Goal: Information Seeking & Learning: Find specific fact

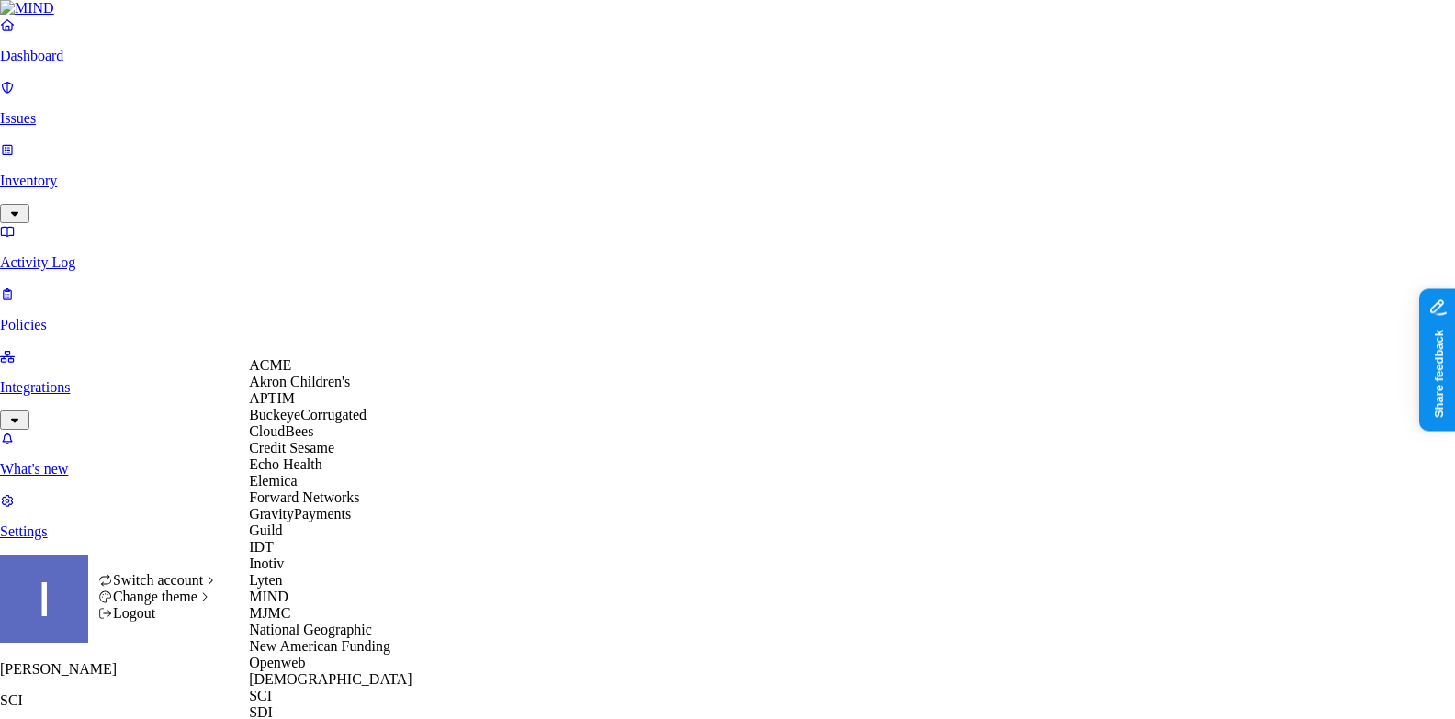
click at [313, 374] on div "ACME" at bounding box center [338, 365] width 178 height 17
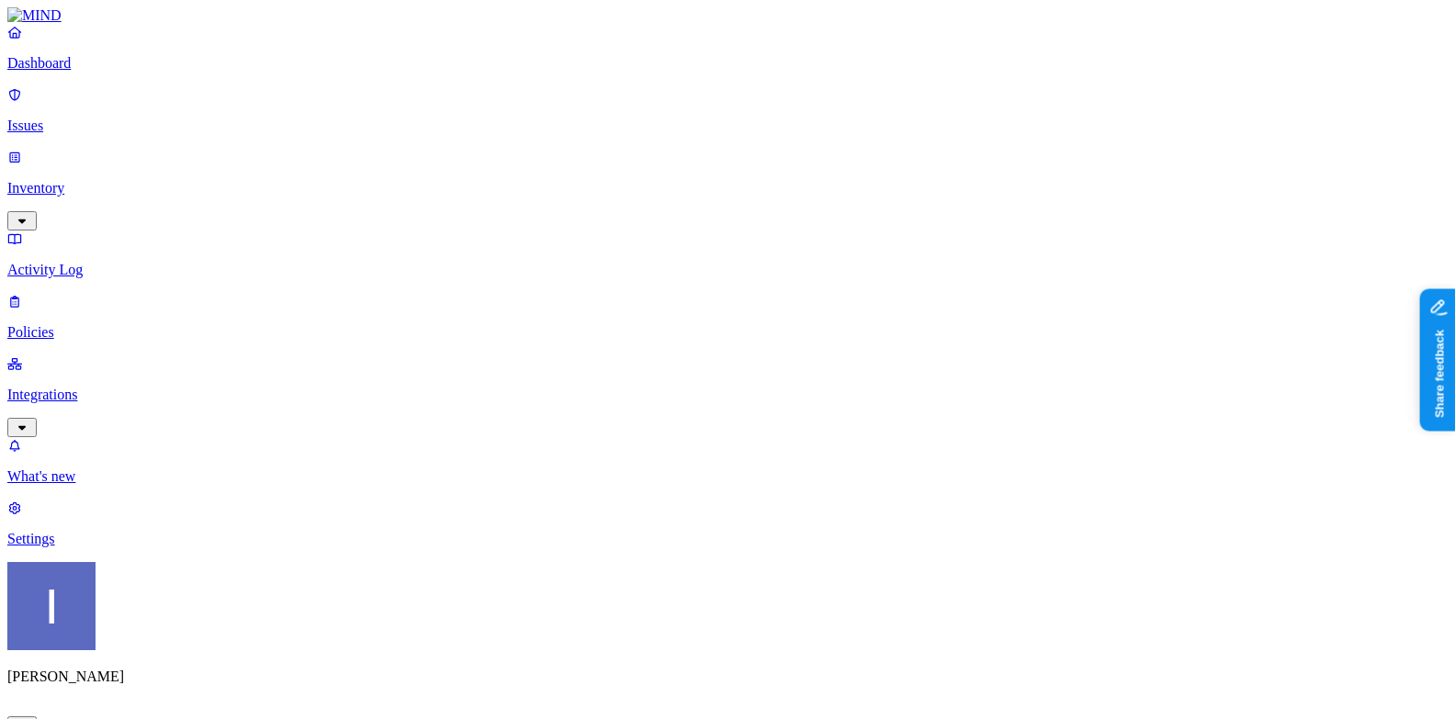
click at [158, 387] on p "Integrations" at bounding box center [727, 395] width 1441 height 17
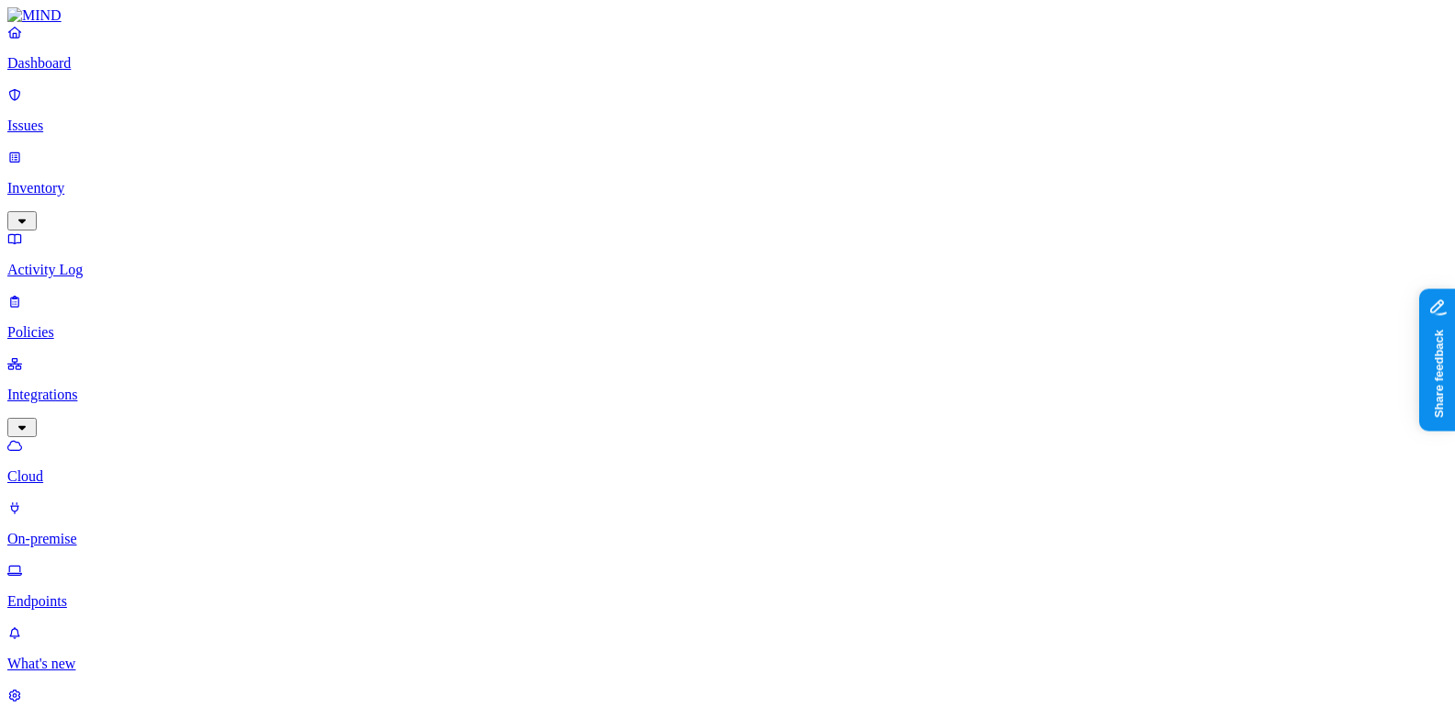
click at [157, 531] on p "On-premise" at bounding box center [727, 539] width 1441 height 17
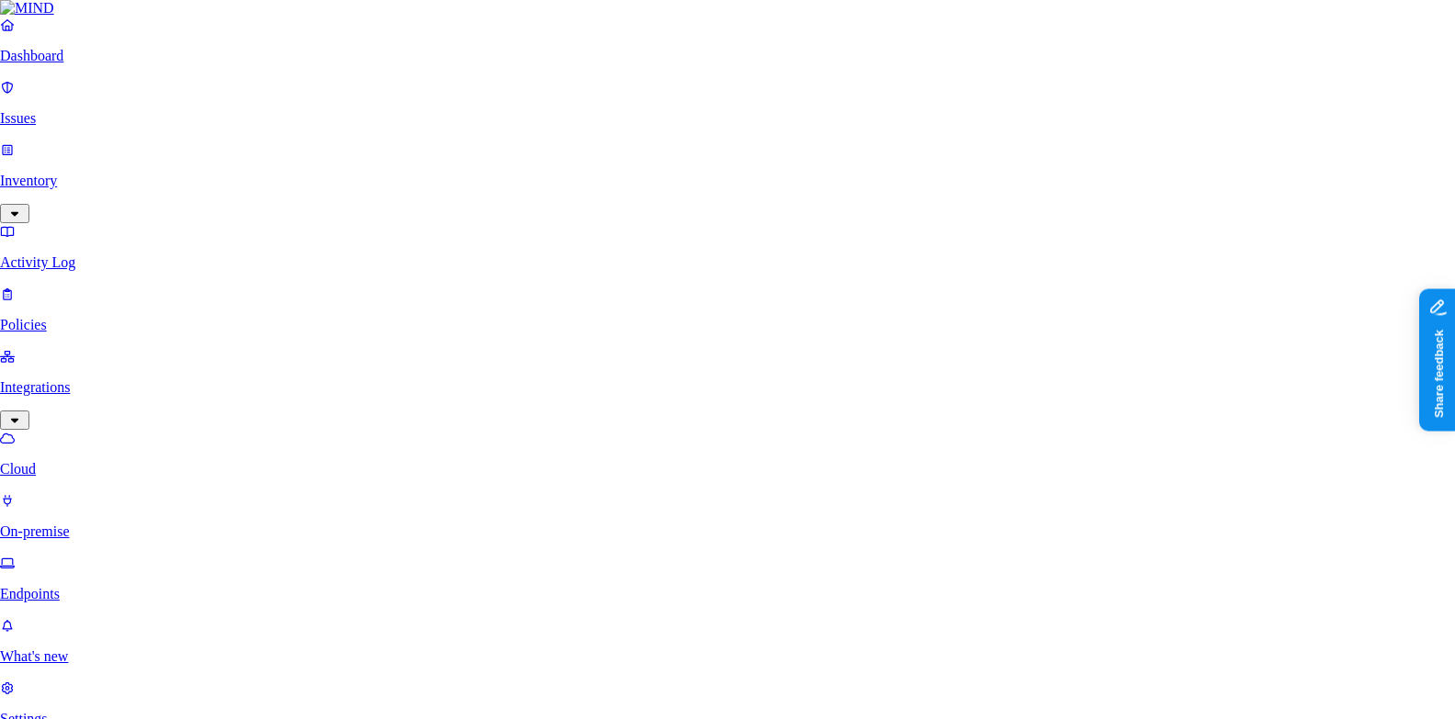
type input "test"
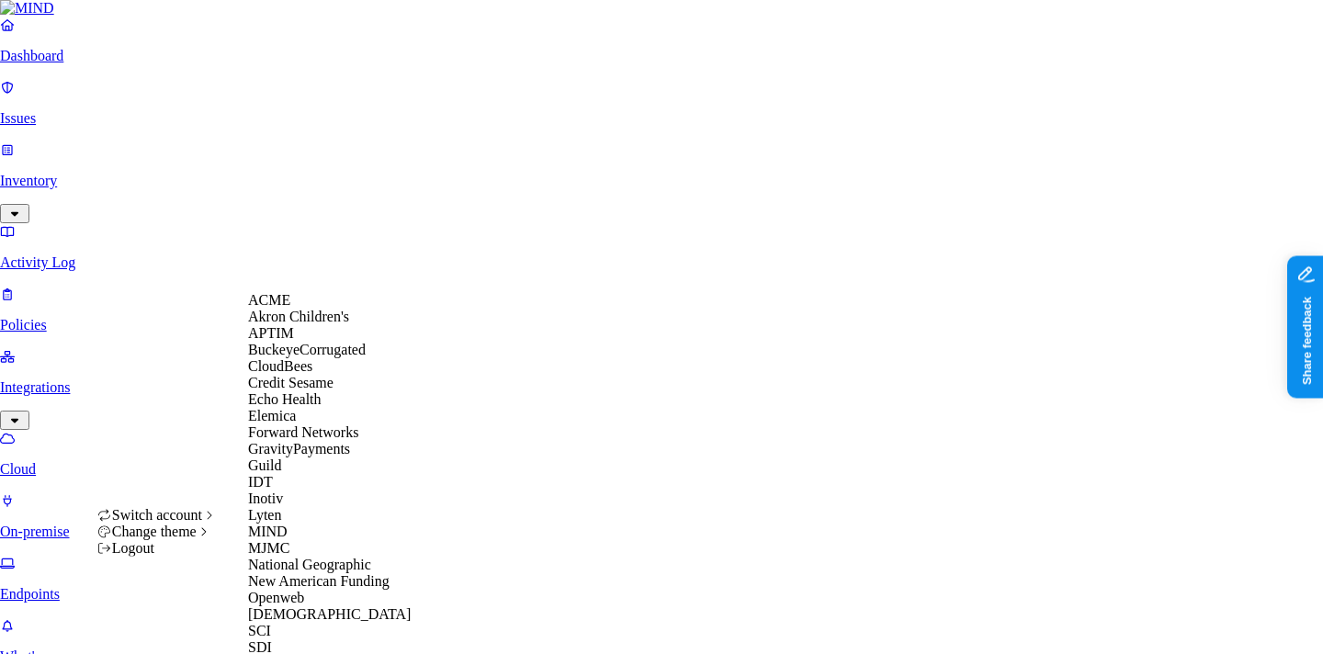
scroll to position [368, 0]
click at [304, 606] on span "[DEMOGRAPHIC_DATA]" at bounding box center [329, 614] width 163 height 16
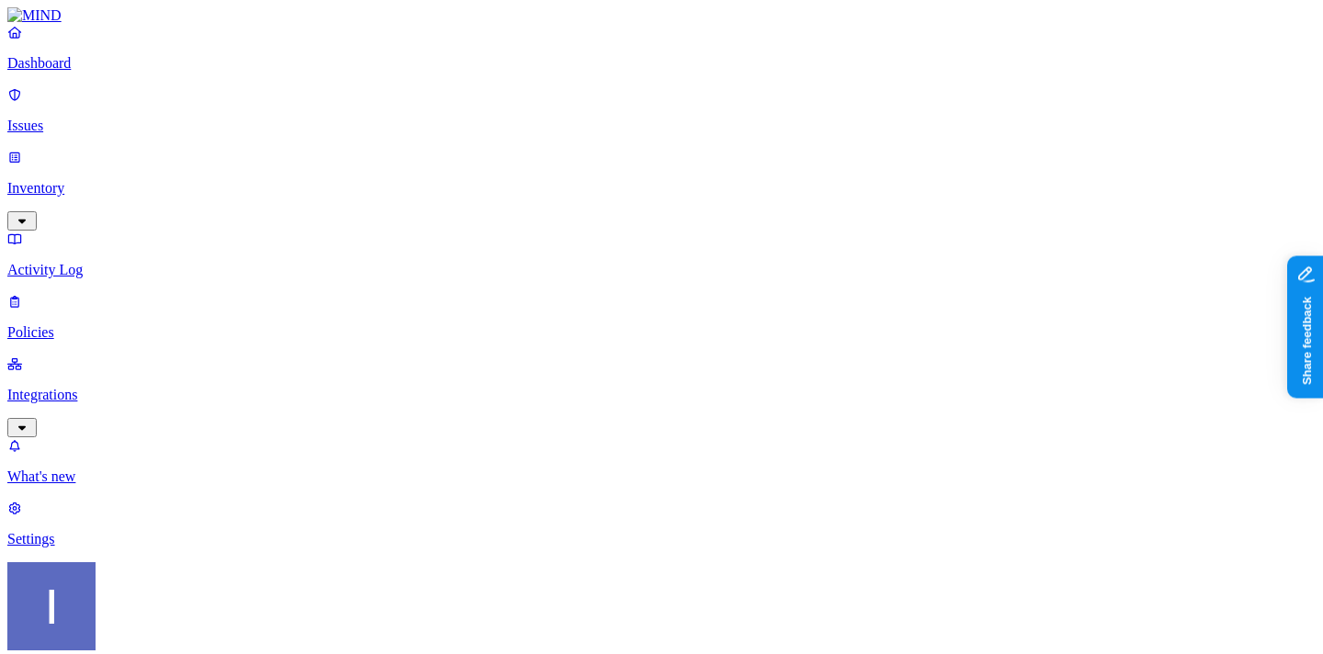
click at [99, 387] on p "Integrations" at bounding box center [661, 395] width 1308 height 17
click at [114, 653] on p "Settings" at bounding box center [661, 664] width 1308 height 17
click at [71, 262] on p "Activity Log" at bounding box center [661, 270] width 1308 height 17
click at [74, 180] on p "Inventory" at bounding box center [661, 188] width 1308 height 17
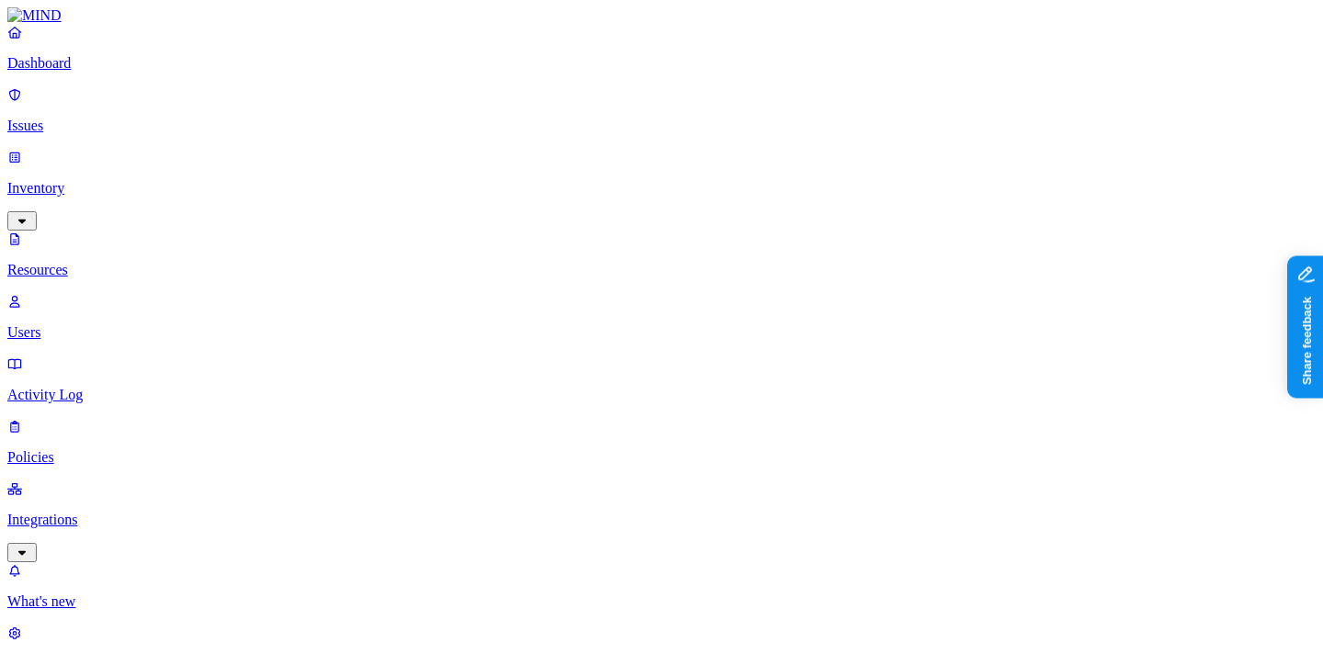
click at [108, 449] on p "Policies" at bounding box center [661, 457] width 1308 height 17
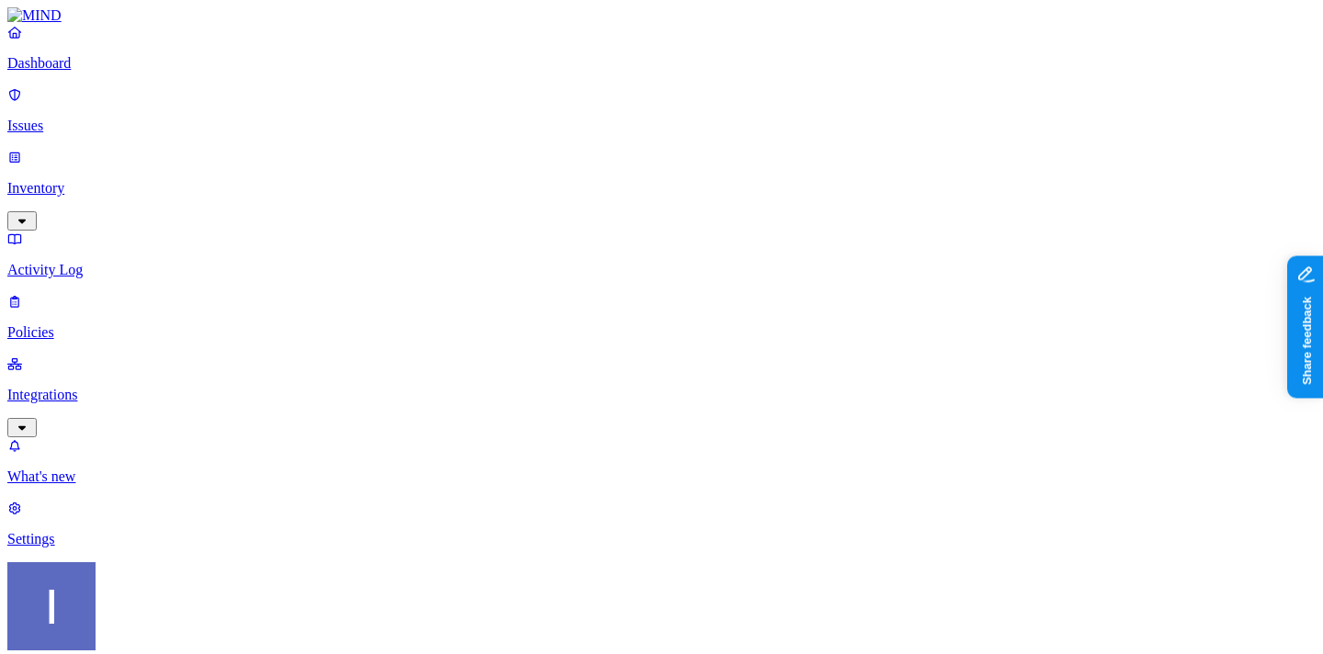
click at [435, 142] on div "Endpoint" at bounding box center [435, 167] width 0 height 50
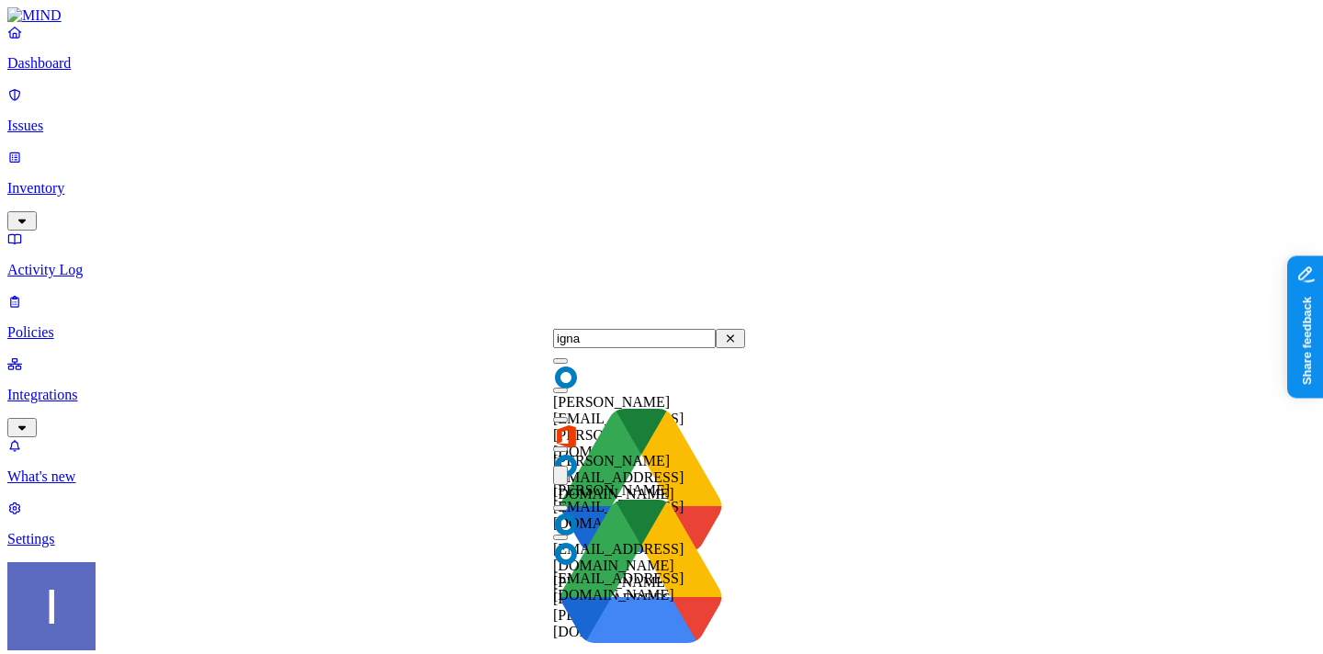
type input "igna"
click at [568, 452] on button "button" at bounding box center [560, 450] width 15 height 6
click at [568, 438] on div "[PERSON_NAME][EMAIL_ADDRESS][DOMAIN_NAME]" at bounding box center [649, 455] width 192 height 96
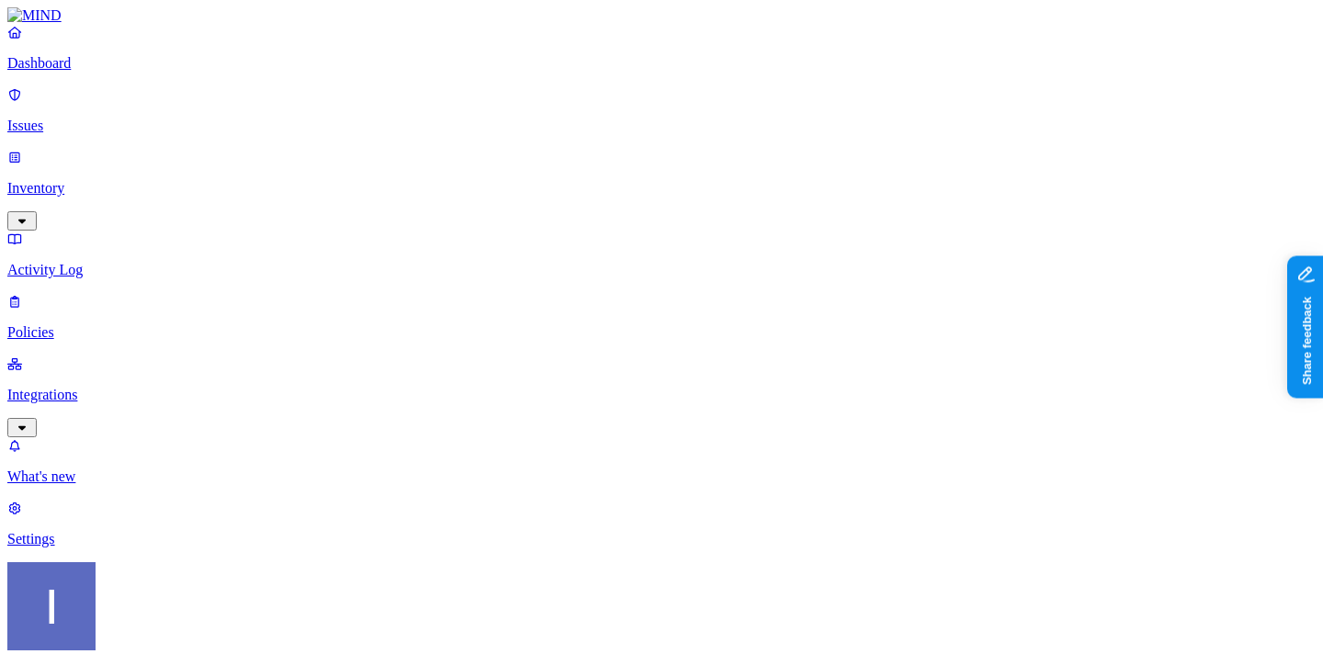
click at [1040, 370] on label "Users" at bounding box center [1034, 366] width 33 height 16
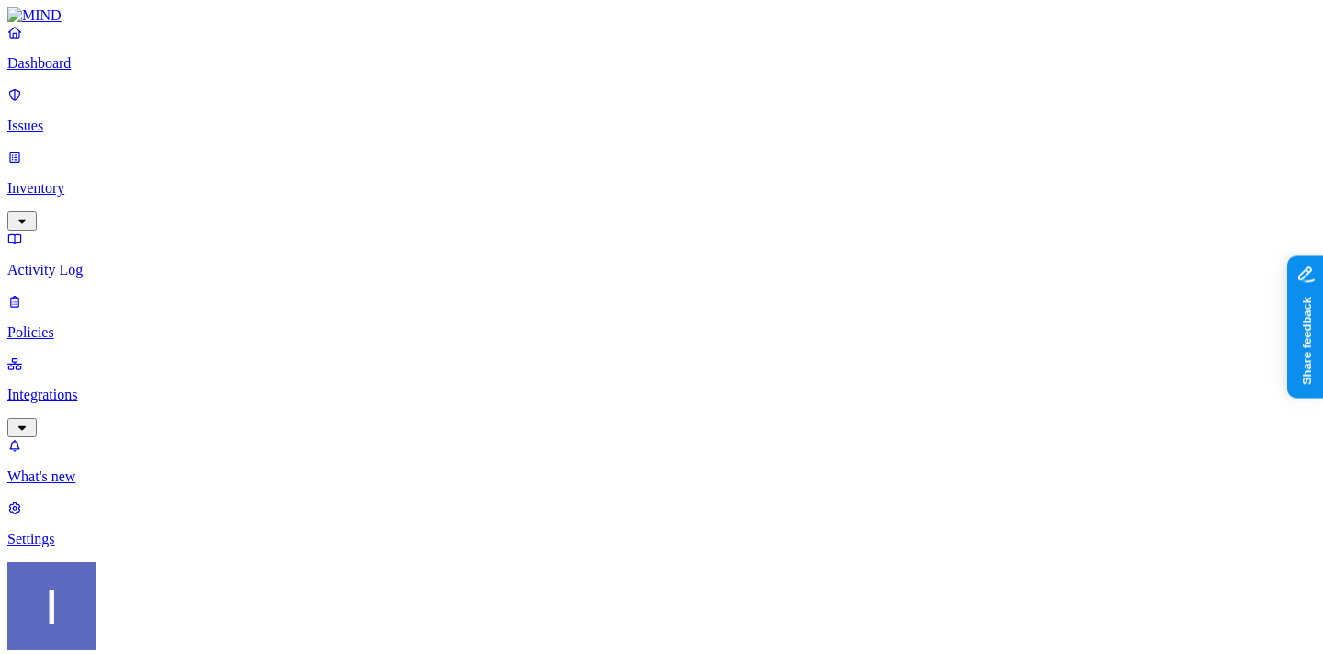
scroll to position [523, 0]
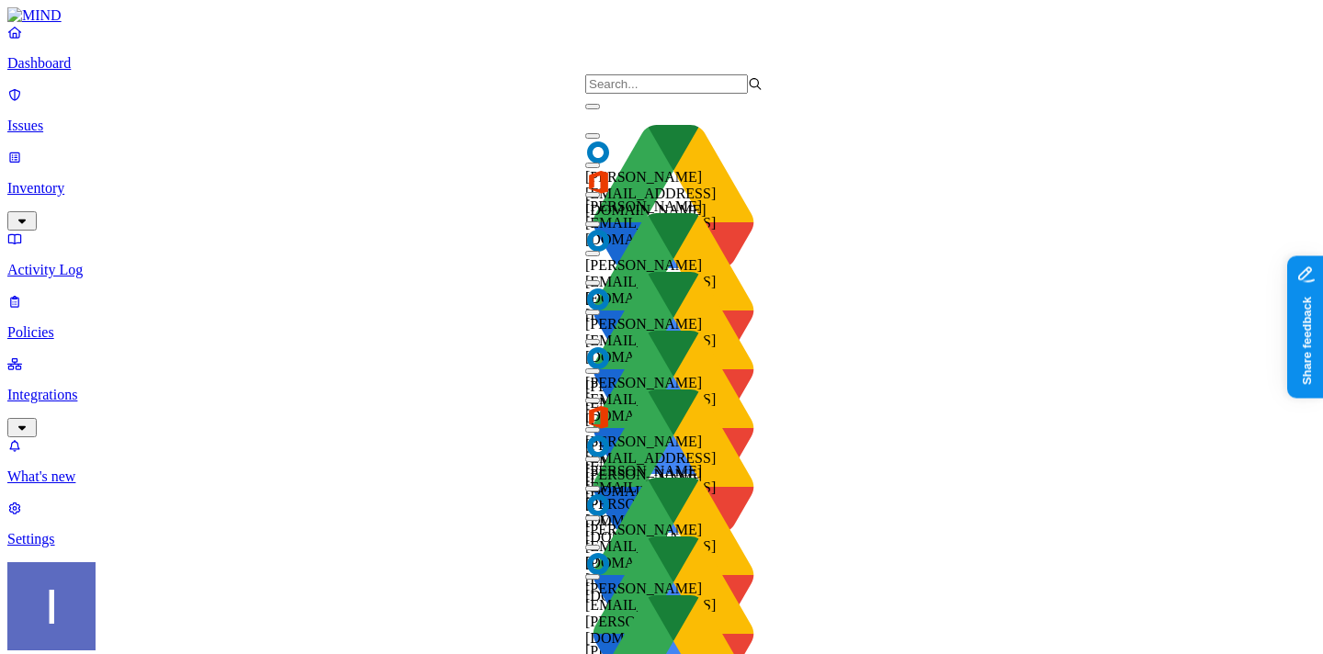
scroll to position [76, 0]
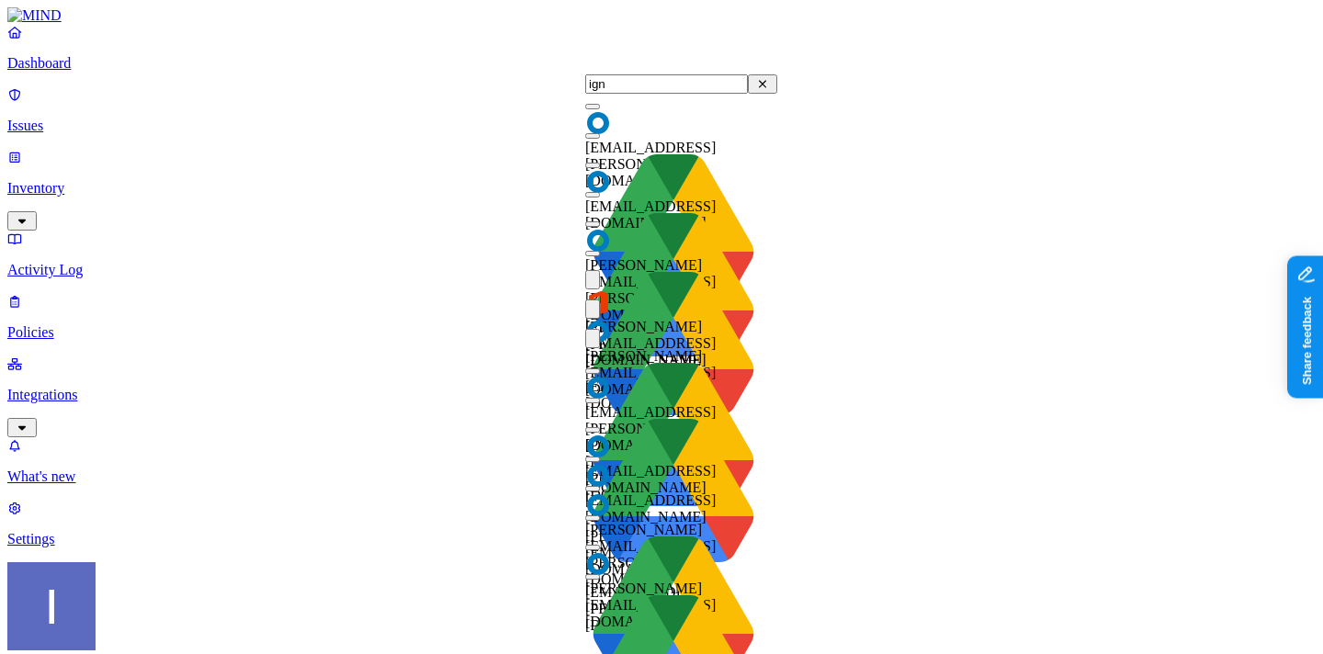
type input "igna"
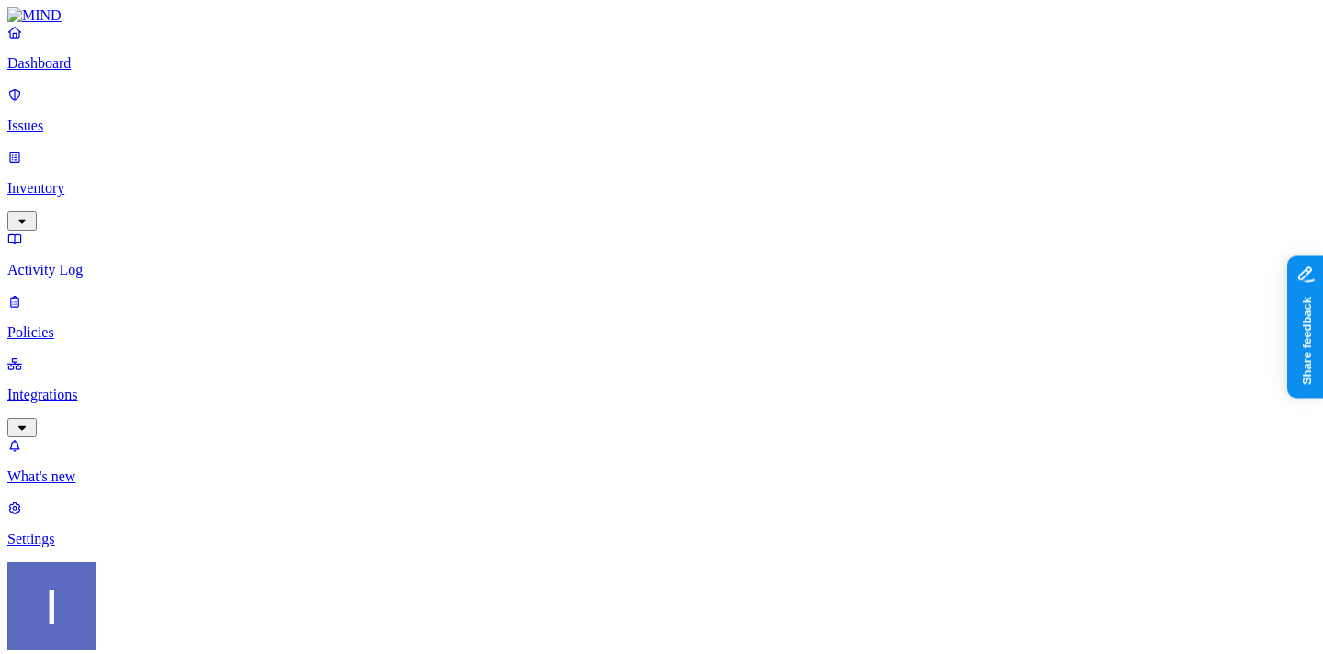
click at [72, 548] on p "Settings" at bounding box center [661, 539] width 1308 height 17
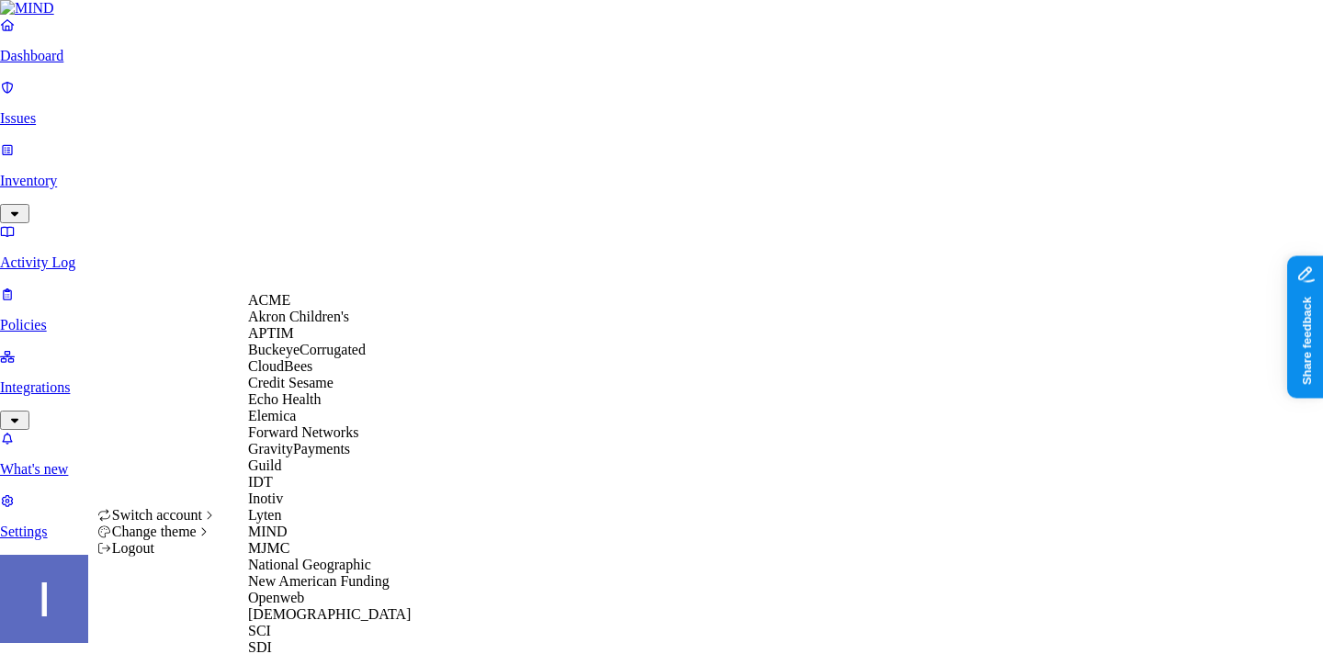
scroll to position [175, 0]
click at [328, 459] on div "Guild" at bounding box center [337, 466] width 178 height 17
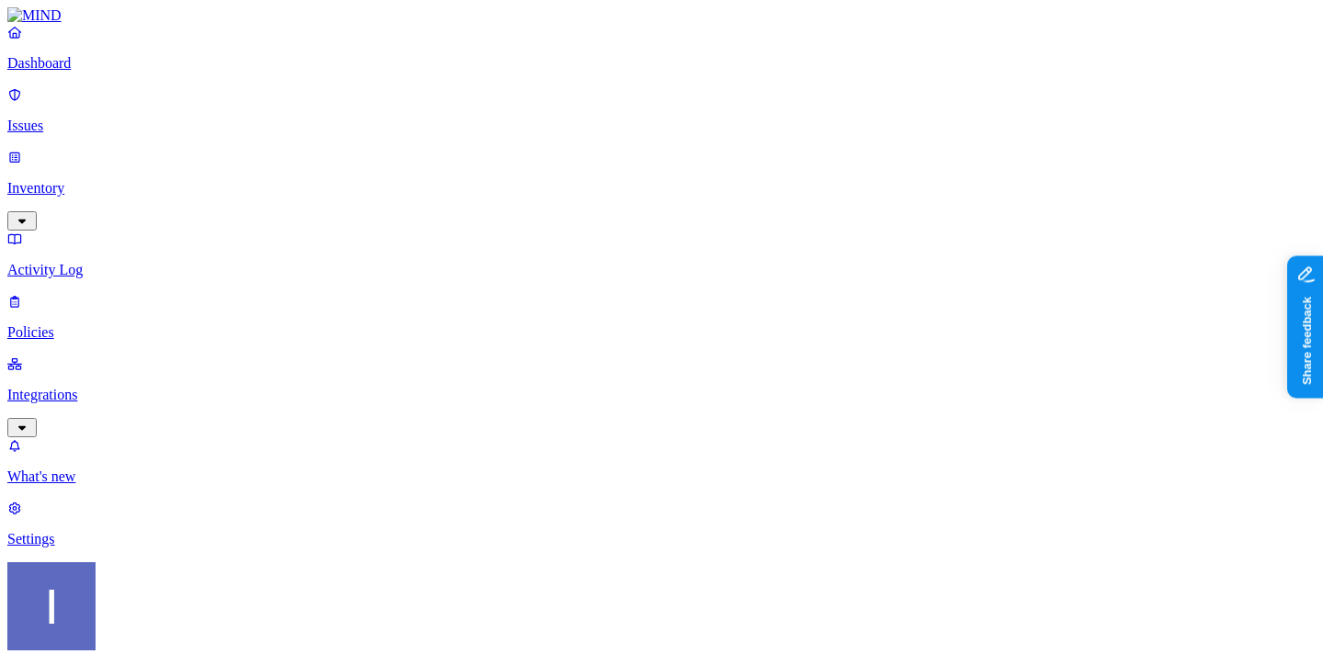
click at [155, 387] on p "Integrations" at bounding box center [661, 395] width 1308 height 17
click at [155, 531] on p "Endpoints" at bounding box center [661, 539] width 1308 height 17
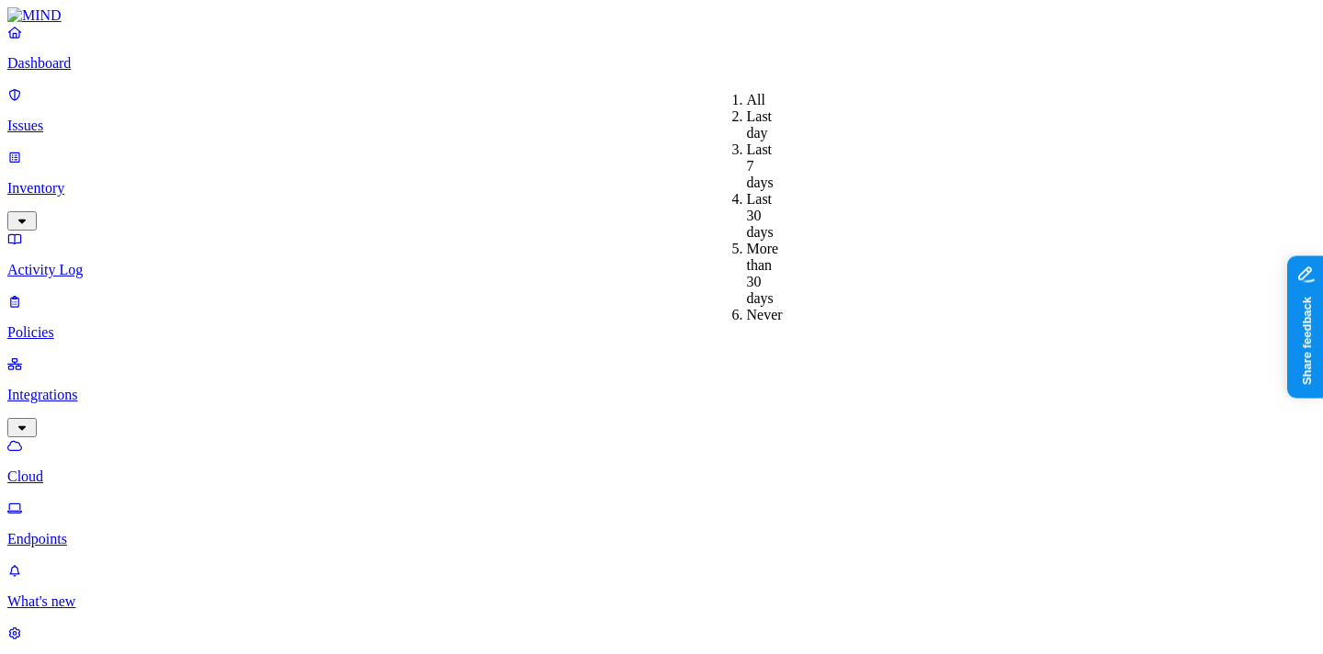
click at [747, 191] on div "Last 30 days" at bounding box center [747, 216] width 0 height 50
click at [126, 437] on link "Cloud" at bounding box center [661, 461] width 1308 height 48
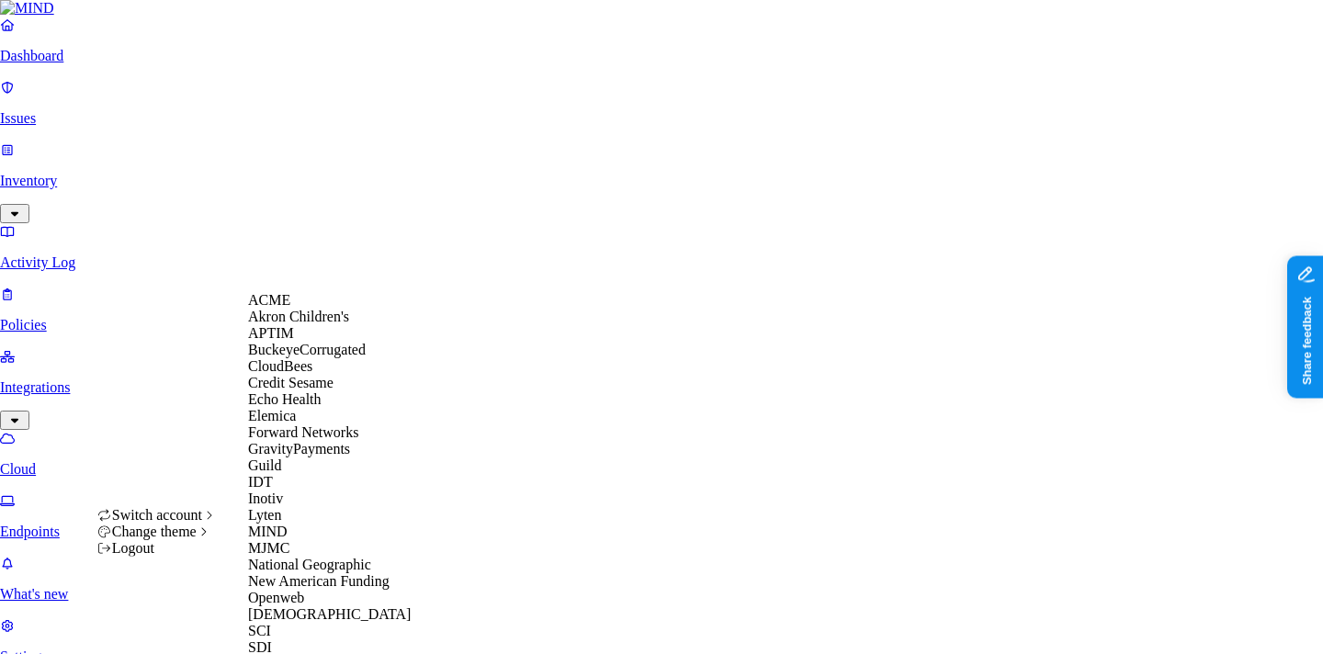
scroll to position [472, 0]
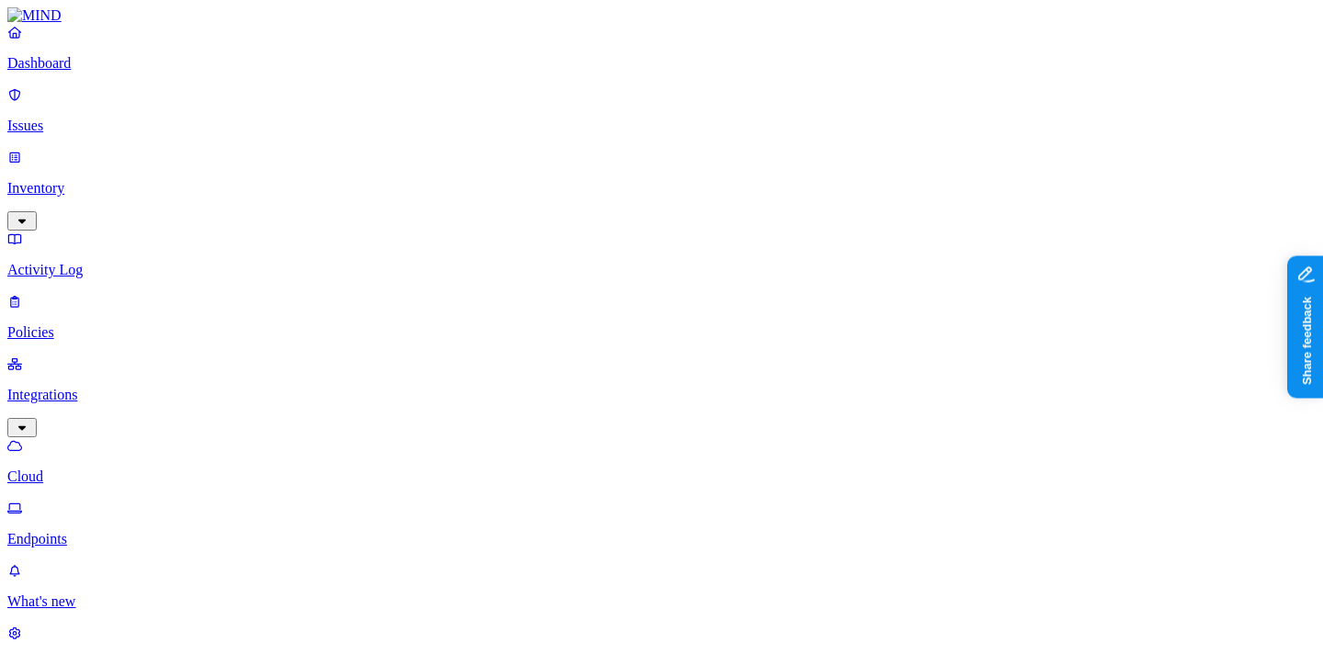
click at [131, 500] on link "Endpoints" at bounding box center [661, 524] width 1308 height 48
click at [140, 653] on p "Settings" at bounding box center [661, 664] width 1308 height 17
click at [130, 198] on div "Dashboard Issues Inventory Activity Log Policies Integrations" at bounding box center [661, 230] width 1308 height 413
click at [108, 165] on div "Dashboard Issues Inventory Activity Log Policies Integrations" at bounding box center [661, 230] width 1308 height 413
click at [109, 180] on p "Inventory" at bounding box center [661, 188] width 1308 height 17
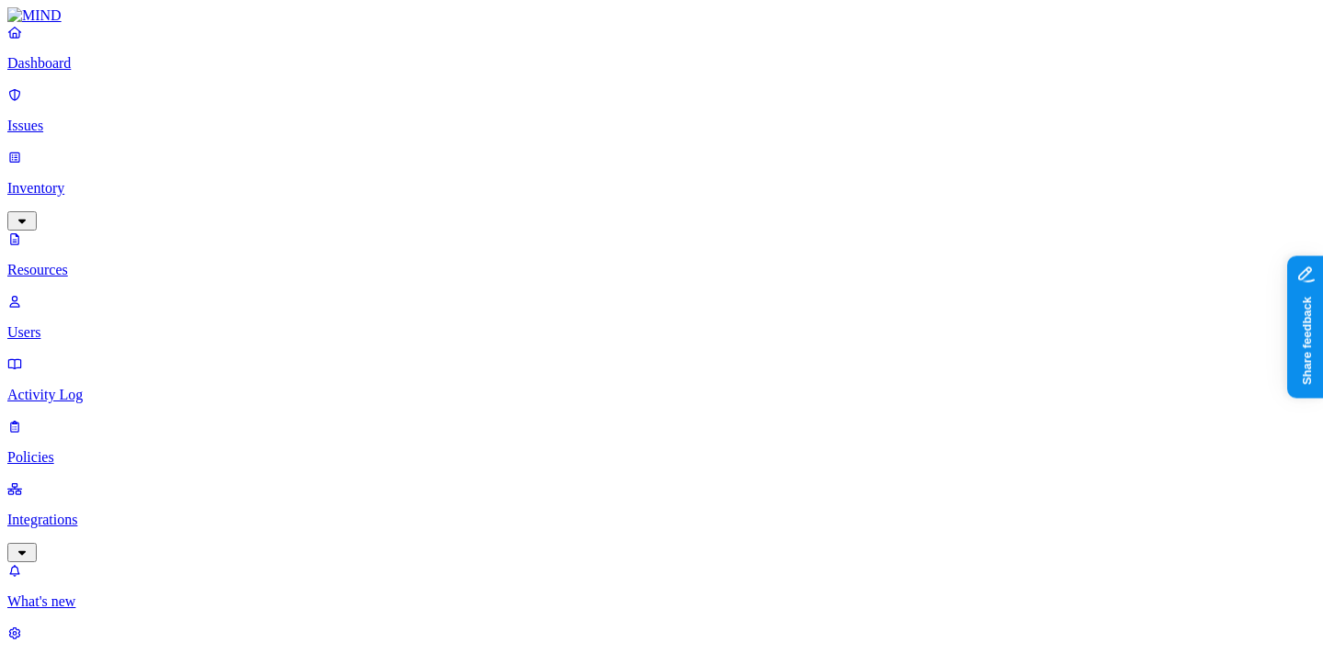
click at [107, 324] on p "Users" at bounding box center [661, 332] width 1308 height 17
click at [114, 118] on p "Issues" at bounding box center [661, 126] width 1308 height 17
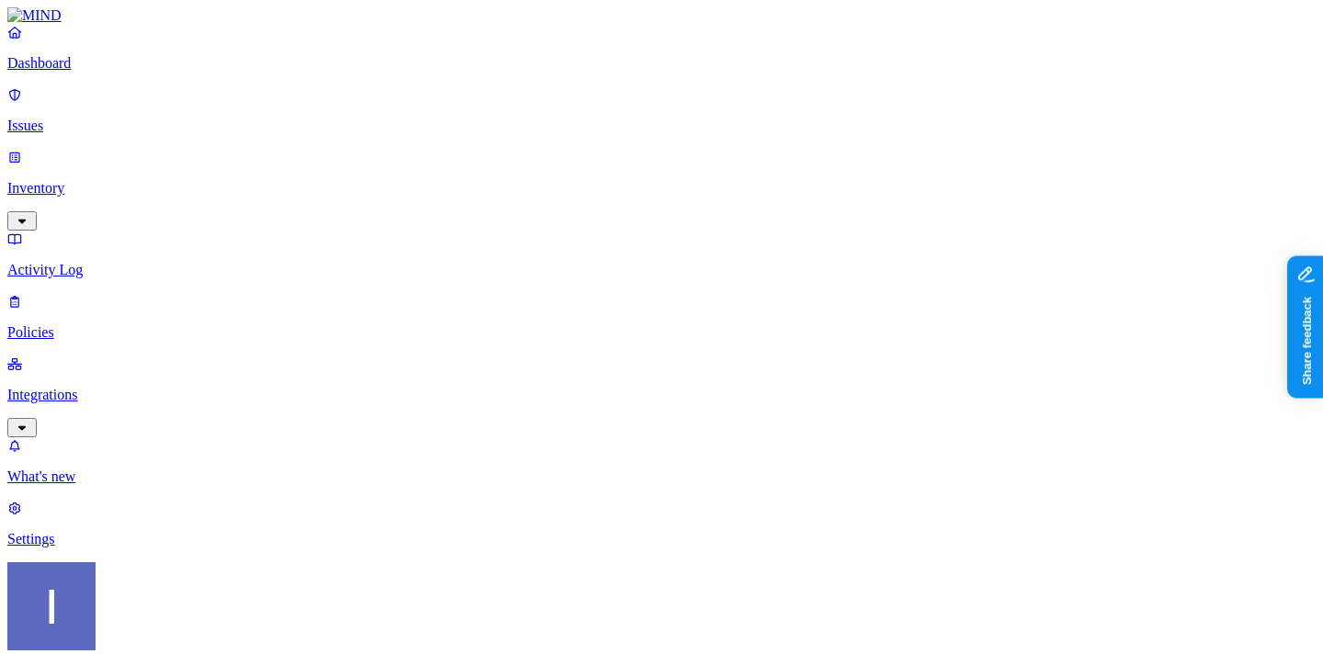
click at [125, 72] on p "Dashboard" at bounding box center [661, 63] width 1308 height 17
click at [152, 180] on p "Inventory" at bounding box center [661, 188] width 1308 height 17
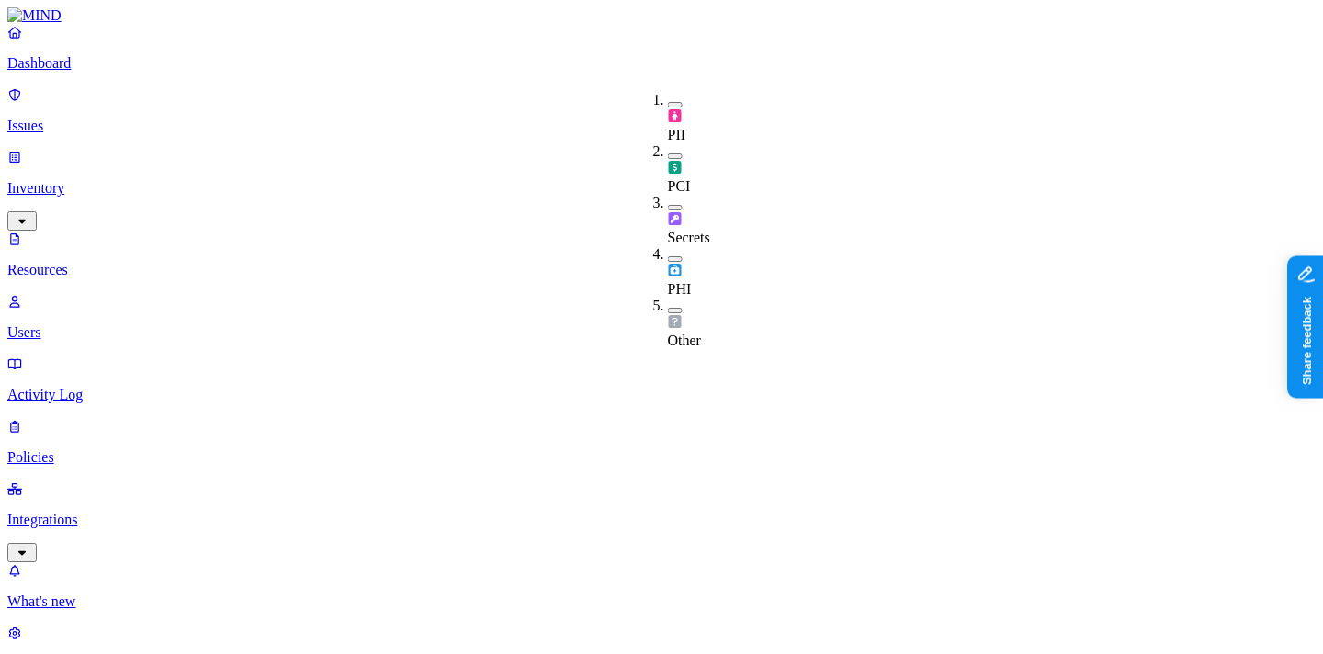
click at [693, 230] on span "Secrets" at bounding box center [689, 238] width 42 height 16
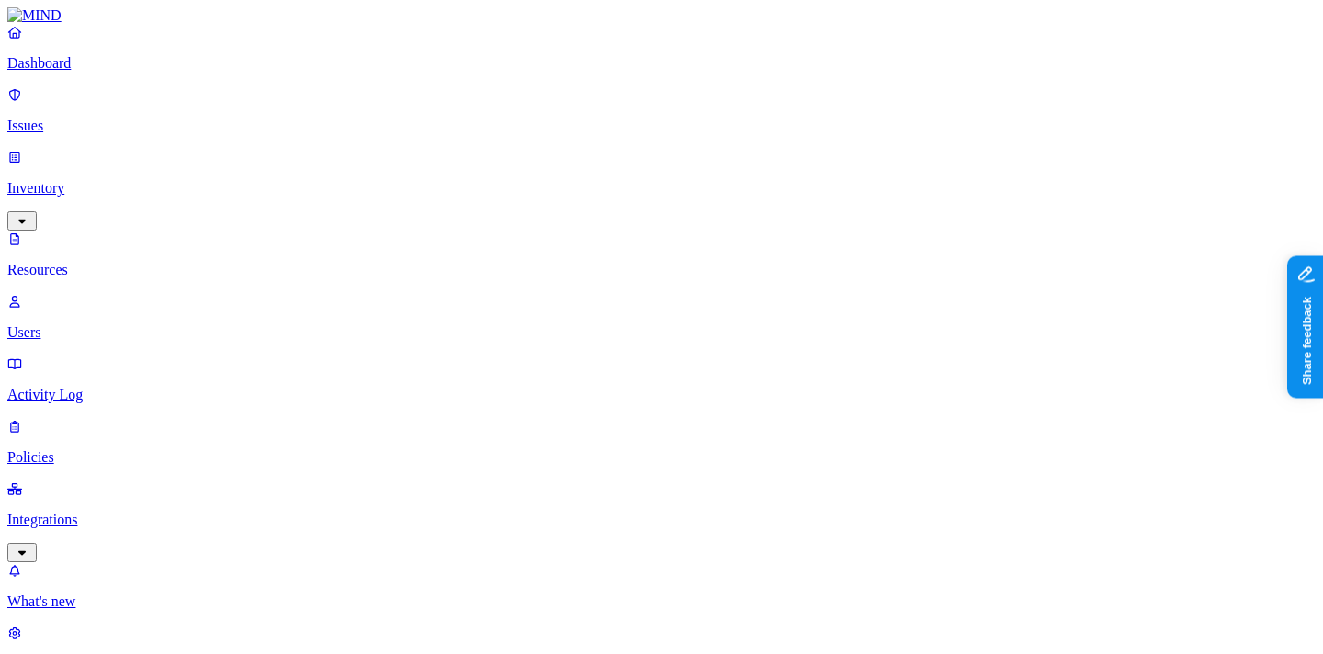
scroll to position [361, 0]
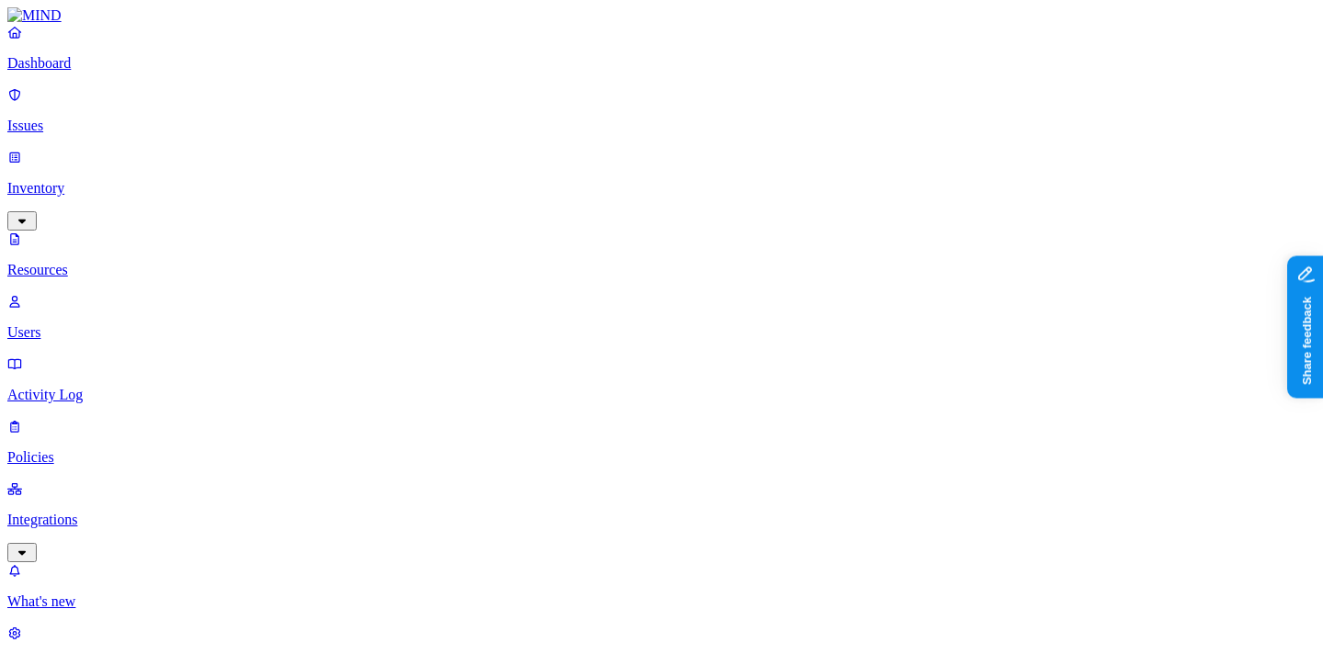
scroll to position [0, 0]
